Goal: Task Accomplishment & Management: Manage account settings

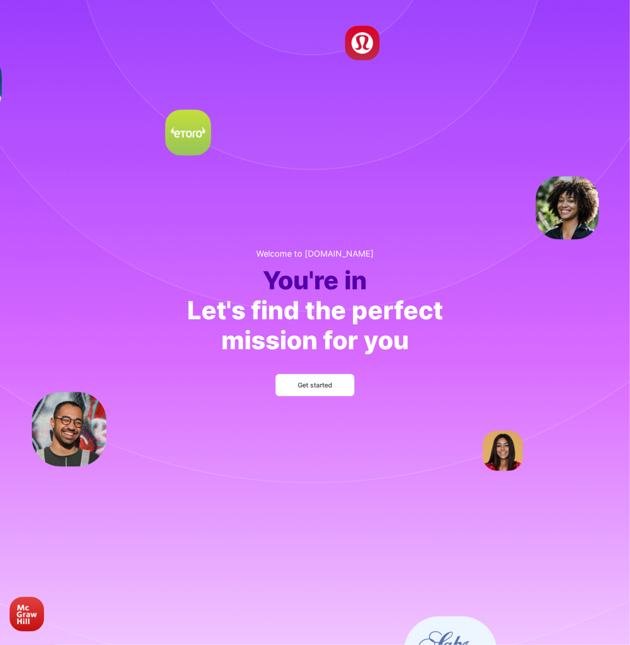
click at [296, 218] on div "Welcome to [DOMAIN_NAME] You're in Let's find the perfect mission for you Get s…" at bounding box center [315, 322] width 630 height 645
click at [329, 392] on button "Get started" at bounding box center [314, 385] width 79 height 22
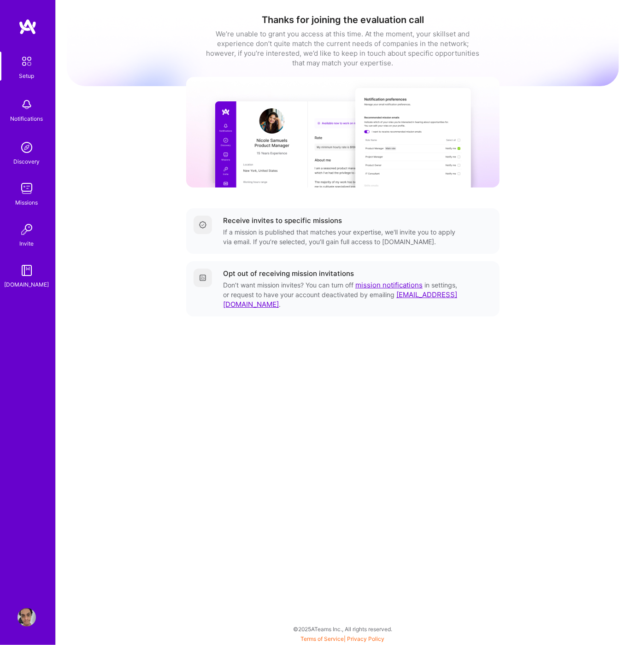
click at [31, 616] on img at bounding box center [27, 617] width 18 height 18
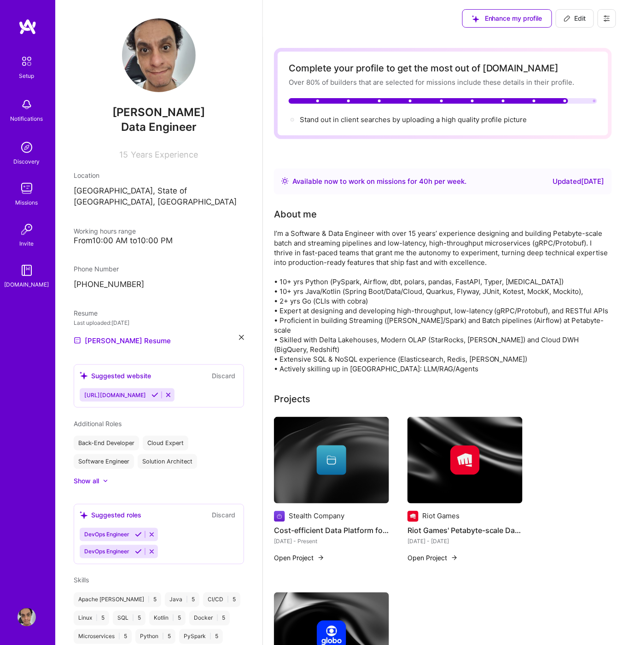
click at [28, 68] on img at bounding box center [26, 61] width 19 height 19
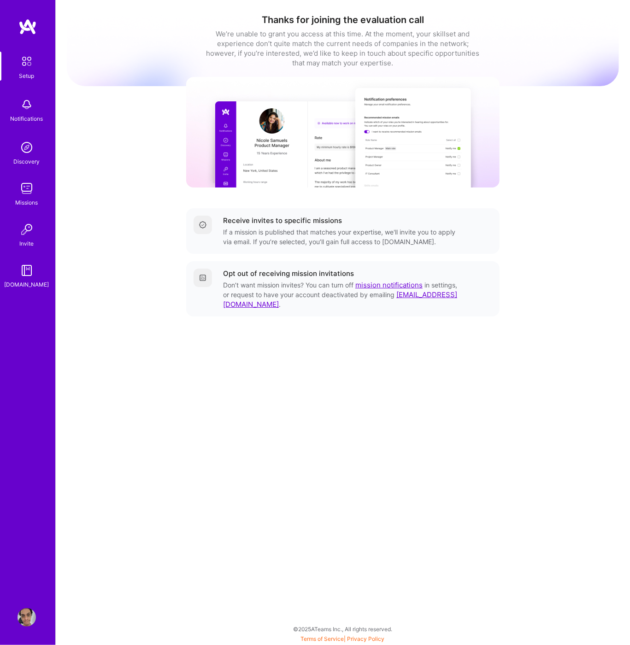
click at [27, 111] on img at bounding box center [27, 104] width 18 height 18
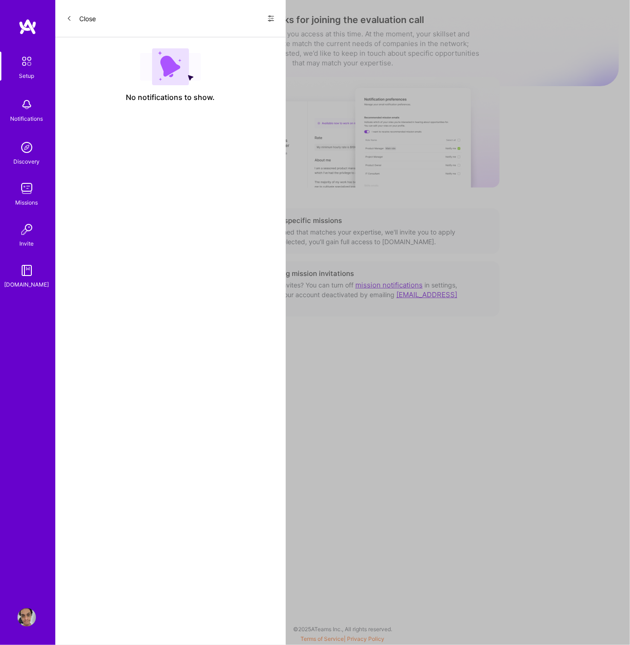
click at [27, 44] on div "Setup Notifications Discovery Missions Invite A.Guide" at bounding box center [27, 306] width 55 height 577
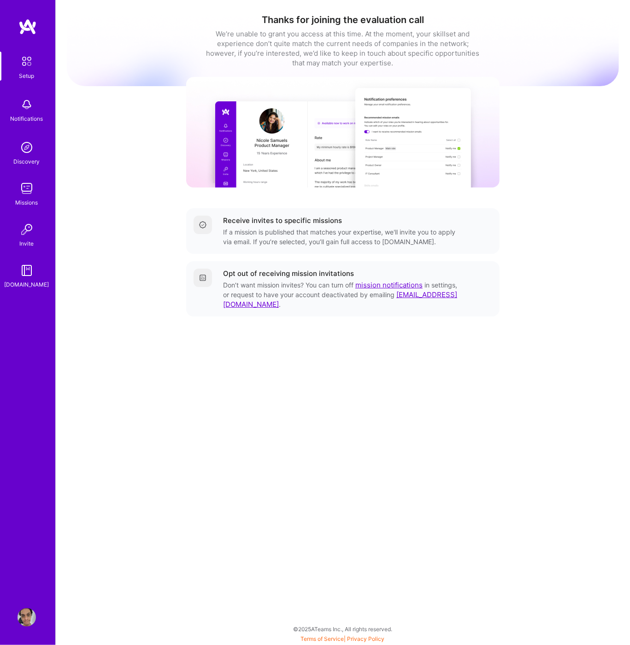
click at [24, 613] on img at bounding box center [27, 617] width 18 height 18
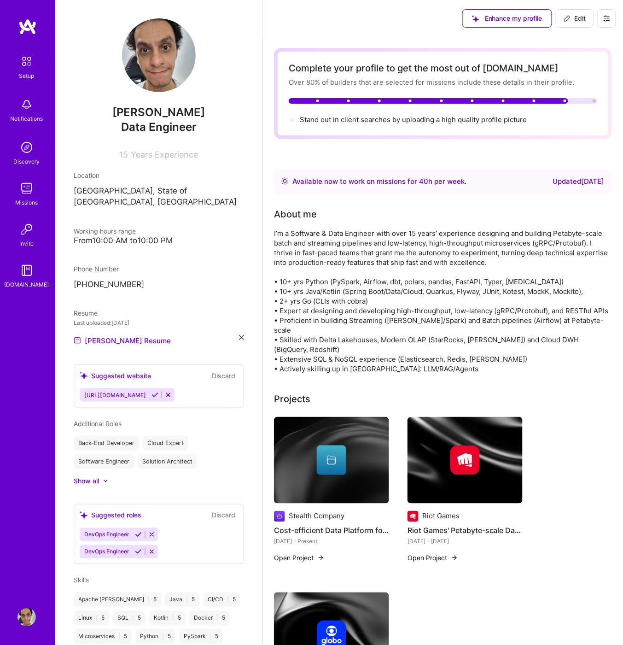
click at [27, 200] on div "Missions" at bounding box center [27, 203] width 23 height 10
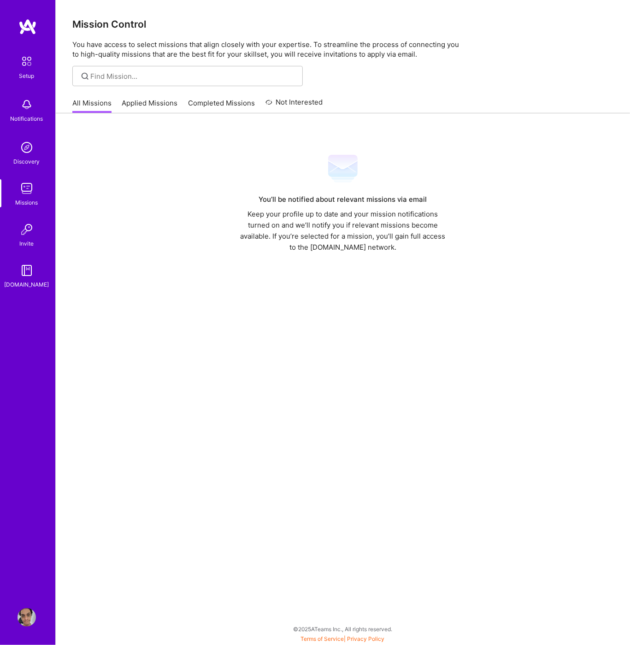
click at [140, 107] on link "Applied Missions" at bounding box center [150, 105] width 56 height 15
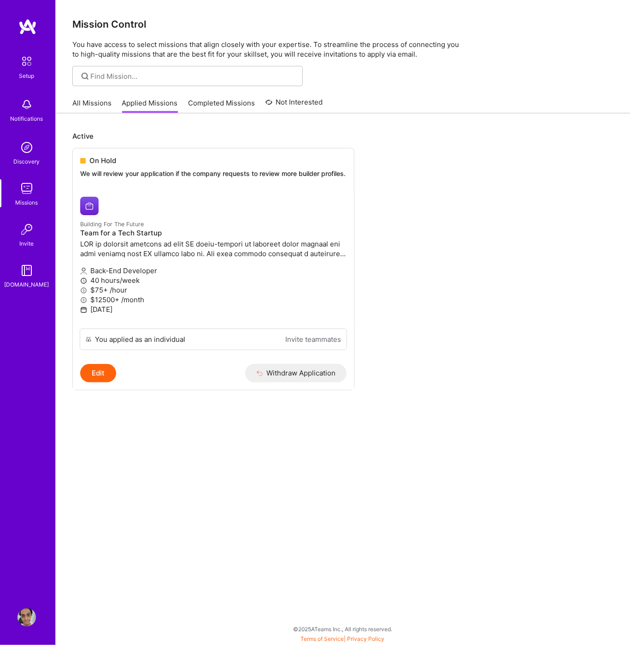
click at [195, 104] on link "Completed Missions" at bounding box center [221, 105] width 67 height 15
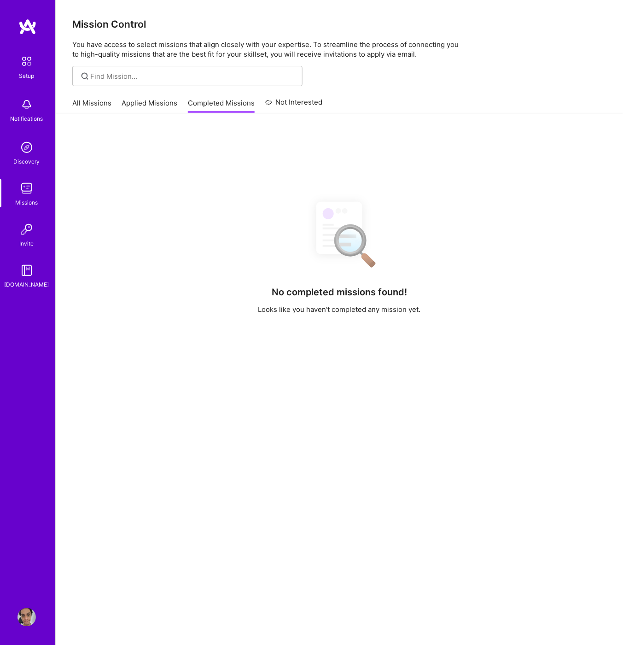
click at [159, 103] on link "Applied Missions" at bounding box center [150, 105] width 56 height 15
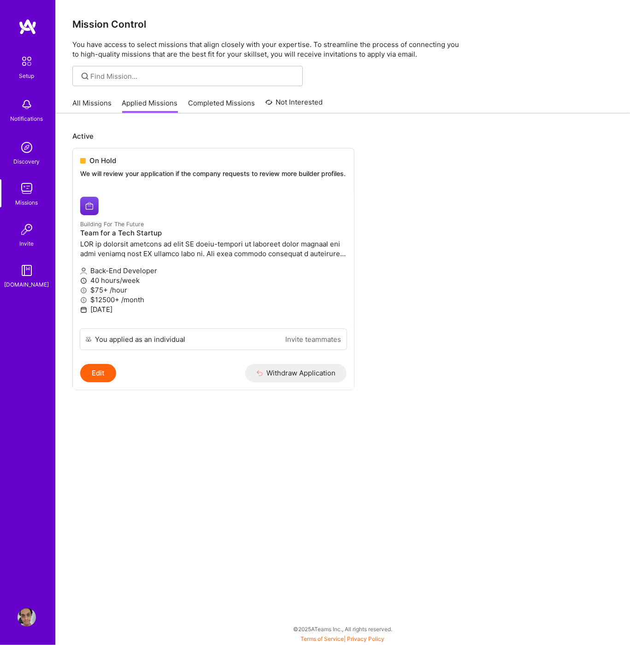
click at [95, 99] on link "All Missions" at bounding box center [91, 105] width 39 height 15
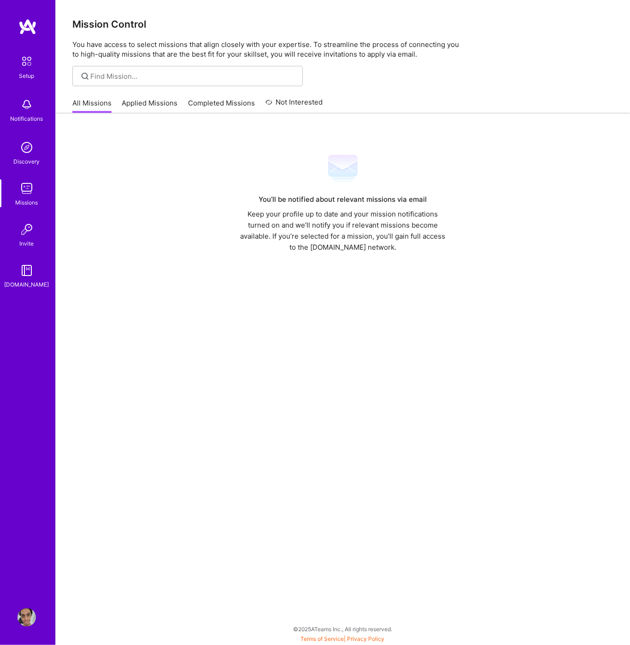
click at [229, 102] on link "Completed Missions" at bounding box center [221, 105] width 67 height 15
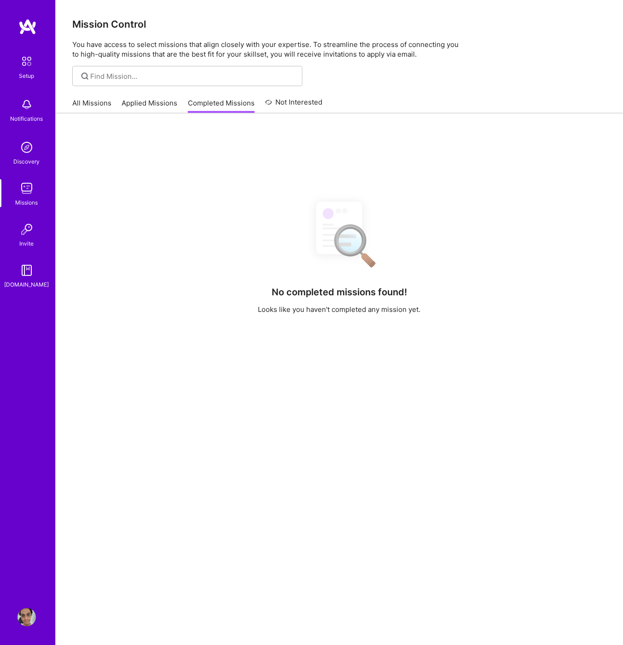
click at [305, 103] on link "Not Interested" at bounding box center [294, 105] width 58 height 17
click at [230, 103] on link "Completed Missions" at bounding box center [221, 105] width 67 height 15
click at [107, 101] on link "All Missions" at bounding box center [91, 105] width 39 height 15
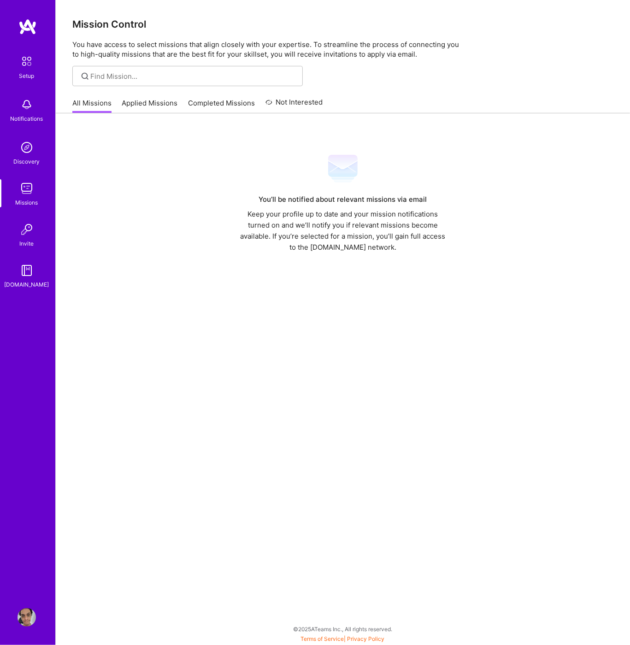
click at [31, 131] on div "Setup Notifications Discovery Missions Invite A.Guide" at bounding box center [27, 171] width 55 height 238
click at [29, 178] on div "Setup Notifications Discovery Missions Invite A.Guide" at bounding box center [27, 171] width 55 height 238
click at [29, 183] on img at bounding box center [27, 188] width 18 height 18
click at [25, 617] on img at bounding box center [27, 617] width 18 height 18
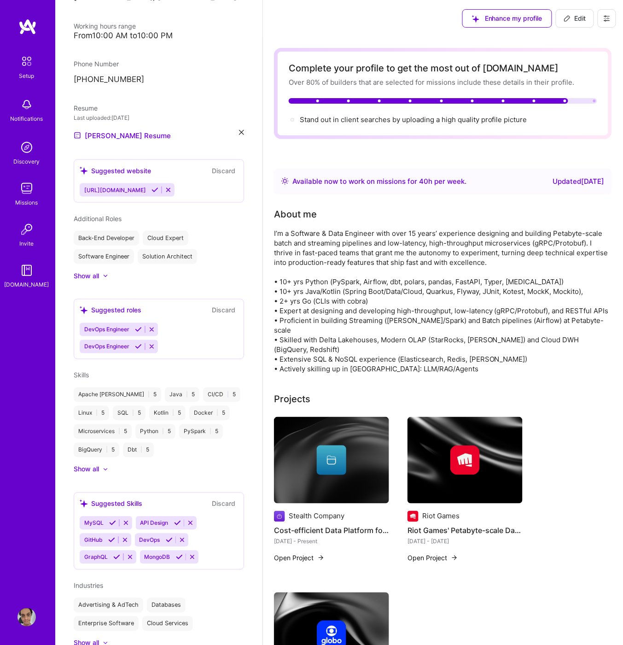
scroll to position [304, 0]
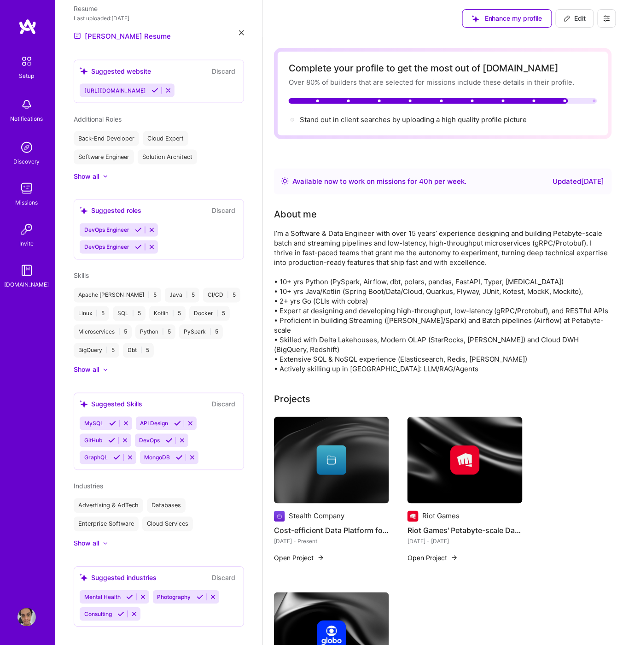
click at [21, 64] on img at bounding box center [26, 61] width 19 height 19
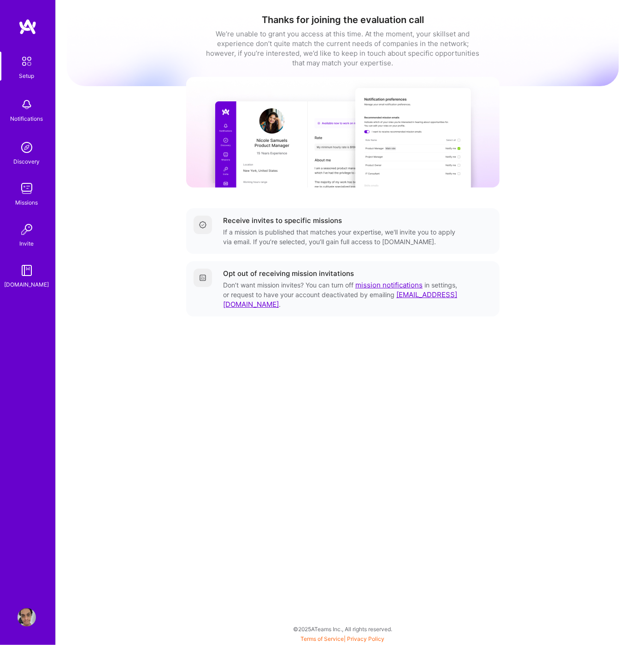
click at [28, 189] on img at bounding box center [27, 188] width 18 height 18
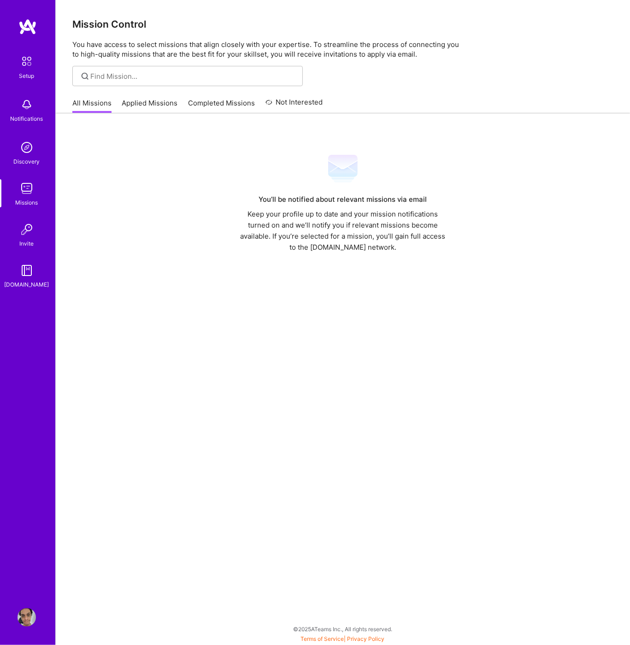
click at [140, 101] on link "Applied Missions" at bounding box center [150, 105] width 56 height 15
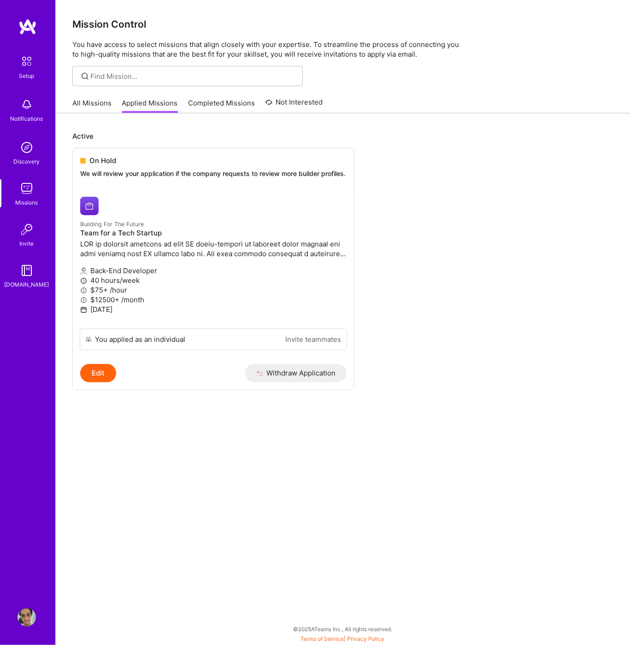
click at [213, 102] on link "Completed Missions" at bounding box center [221, 105] width 67 height 15
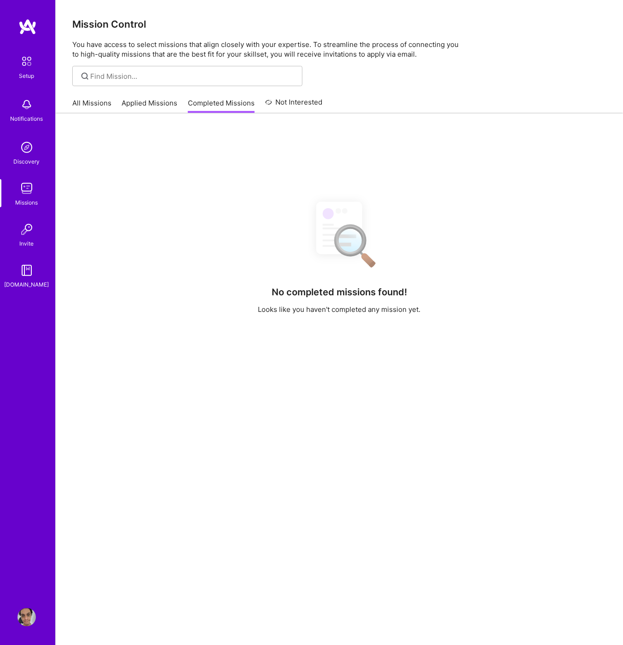
click at [302, 101] on link "Not Interested" at bounding box center [294, 105] width 58 height 17
click at [120, 111] on div "All Missions Applied Missions Completed Missions Not Interested" at bounding box center [197, 103] width 250 height 20
click at [87, 97] on div "All Missions Applied Missions Completed Missions Not Interested" at bounding box center [197, 103] width 250 height 20
click at [35, 189] on img at bounding box center [27, 188] width 18 height 18
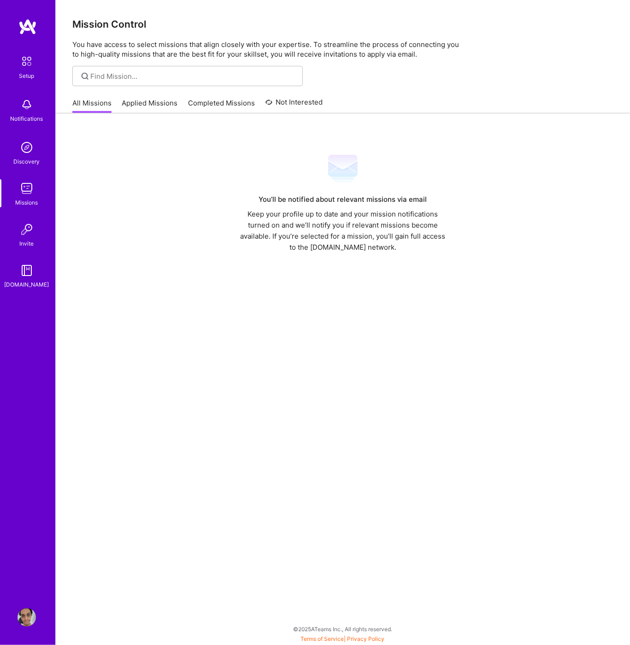
click at [32, 238] on img at bounding box center [27, 229] width 18 height 18
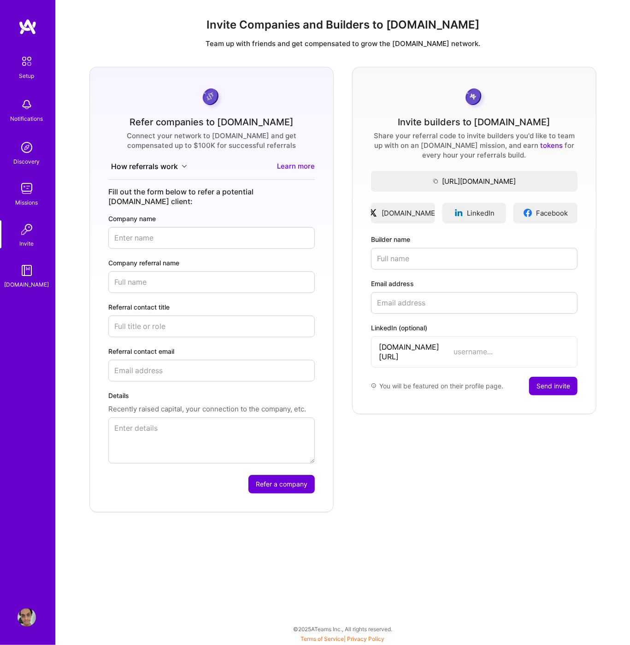
click at [29, 277] on img at bounding box center [27, 270] width 18 height 18
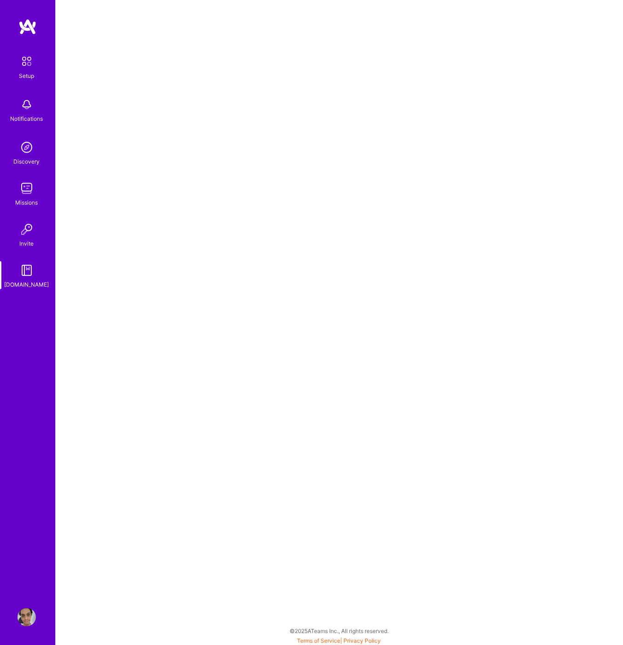
click at [28, 30] on img at bounding box center [27, 26] width 18 height 17
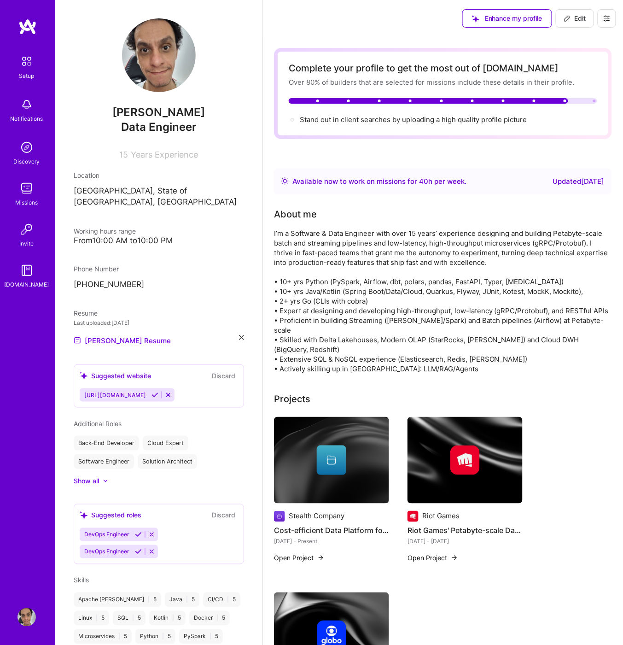
click at [41, 70] on link "Setup" at bounding box center [26, 66] width 57 height 29
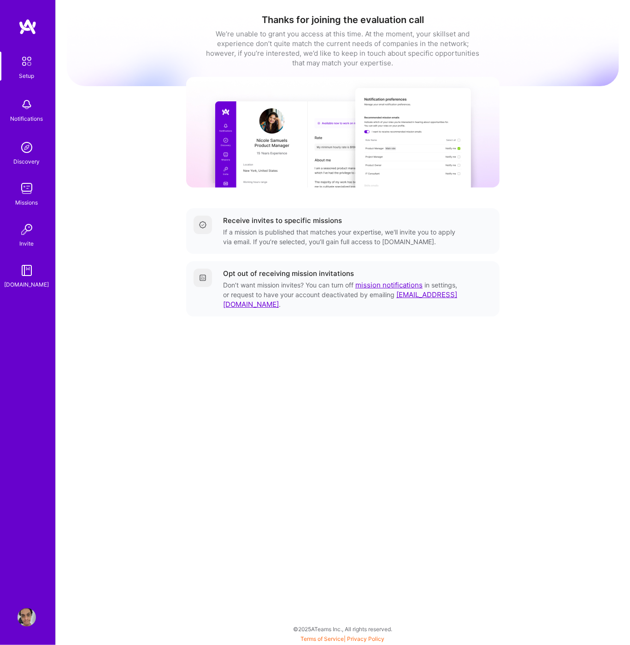
click at [236, 224] on div "Receive invites to specific missions" at bounding box center [282, 221] width 119 height 10
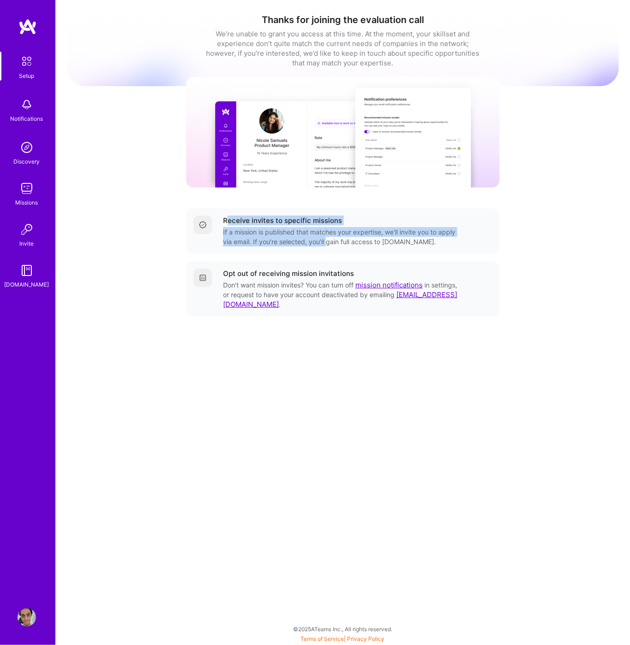
drag, startPoint x: 227, startPoint y: 223, endPoint x: 326, endPoint y: 242, distance: 101.4
click at [326, 242] on div "Receive invites to specific missions If a mission is published that matches you…" at bounding box center [357, 231] width 269 height 31
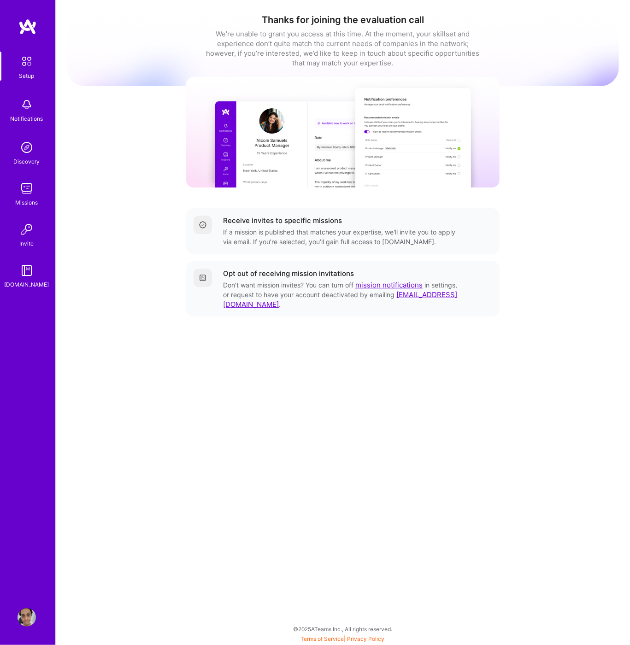
click at [321, 247] on div "Receive invites to specific missions If a mission is published that matches you…" at bounding box center [342, 231] width 313 height 46
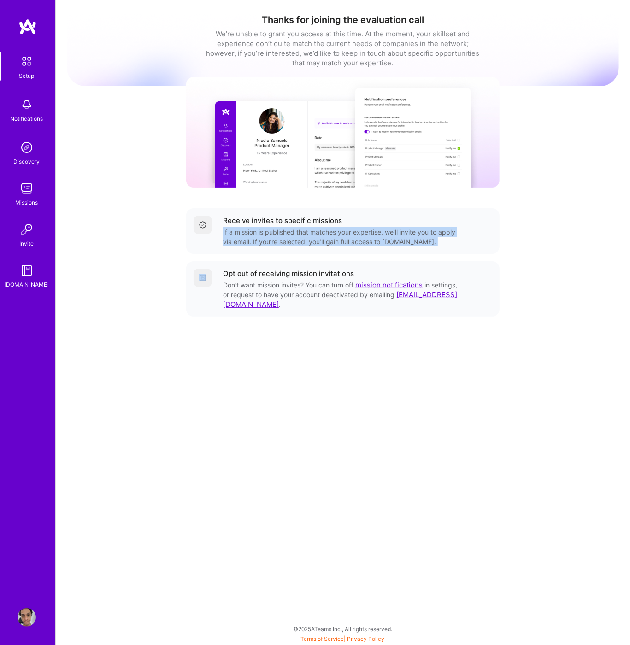
click at [321, 247] on div "Receive invites to specific missions If a mission is published that matches you…" at bounding box center [342, 231] width 313 height 46
click at [306, 244] on div "If a mission is published that matches your expertise, we'll invite you to appl…" at bounding box center [341, 236] width 236 height 19
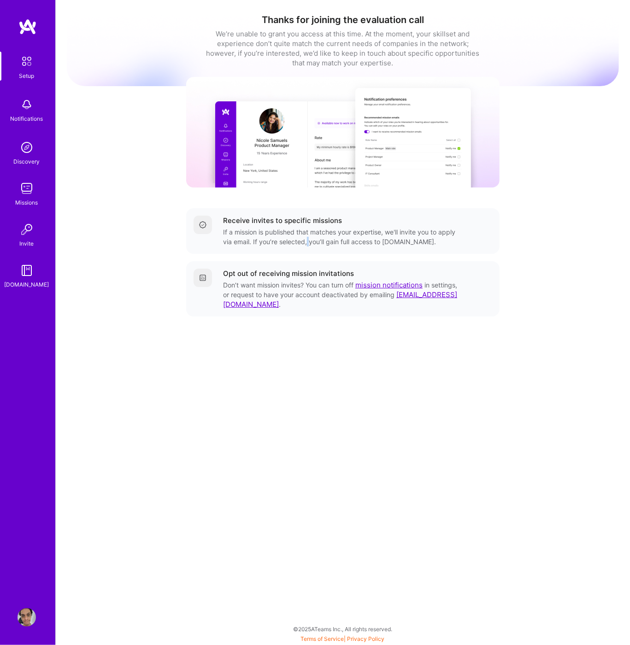
click at [306, 244] on div "If a mission is published that matches your expertise, we'll invite you to appl…" at bounding box center [341, 236] width 236 height 19
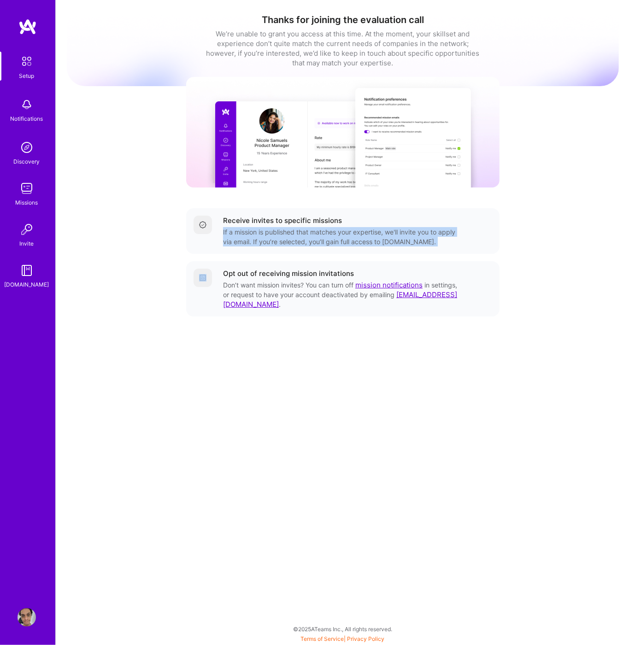
click at [306, 244] on div "If a mission is published that matches your expertise, we'll invite you to appl…" at bounding box center [341, 236] width 236 height 19
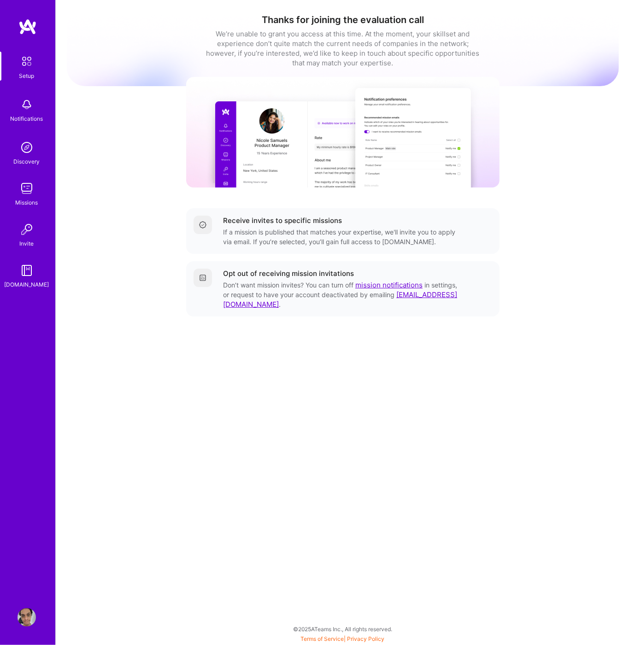
click at [279, 271] on div "Opt out of receiving mission invitations" at bounding box center [288, 274] width 131 height 10
drag, startPoint x: 277, startPoint y: 295, endPoint x: 334, endPoint y: 293, distance: 57.1
click at [334, 293] on div "Don’t want mission invites? You can turn off mission notifications in settings,…" at bounding box center [341, 294] width 236 height 29
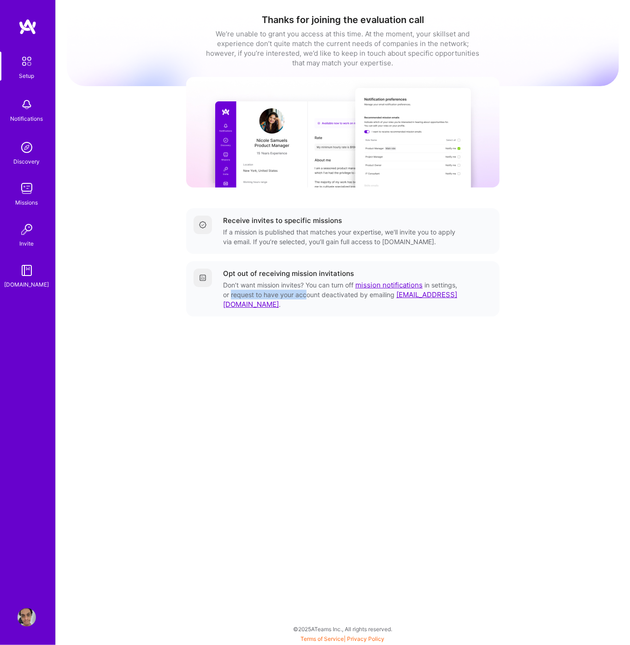
click at [33, 28] on img at bounding box center [27, 26] width 18 height 17
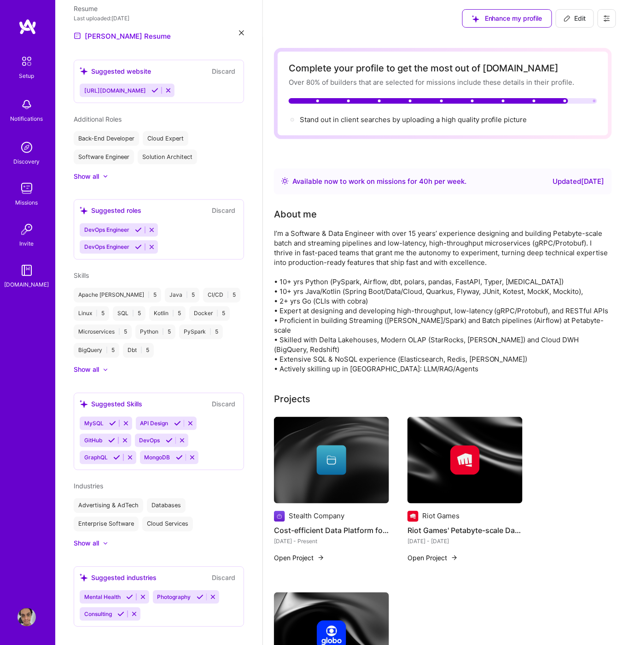
scroll to position [144, 0]
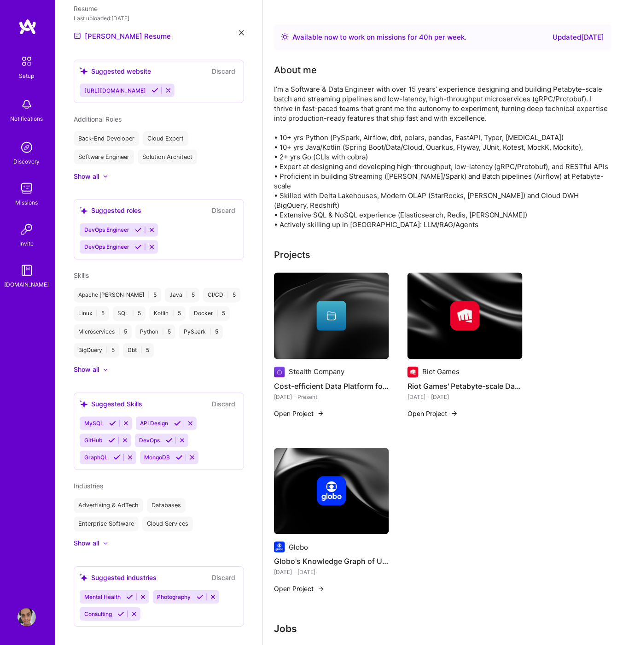
click at [101, 365] on div at bounding box center [101, 369] width 4 height 9
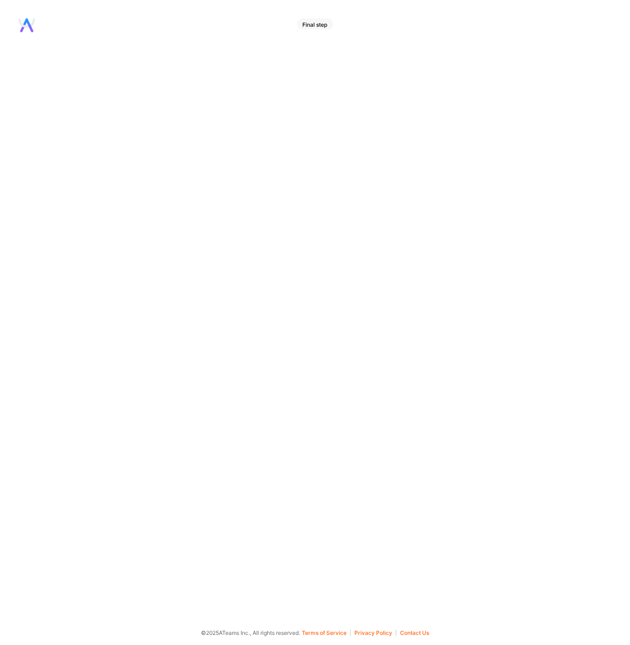
click at [320, 26] on div "Final step" at bounding box center [315, 23] width 36 height 11
